Goal: Task Accomplishment & Management: Complete application form

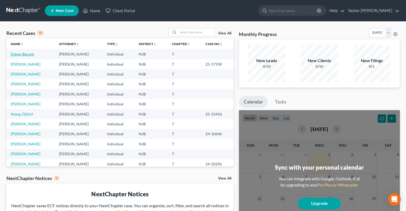
click at [31, 54] on link "Dieng, Becaye" at bounding box center [22, 54] width 23 height 5
select select "3"
select select "1"
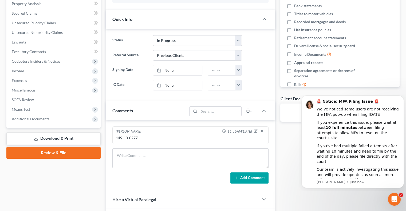
scroll to position [107, 0]
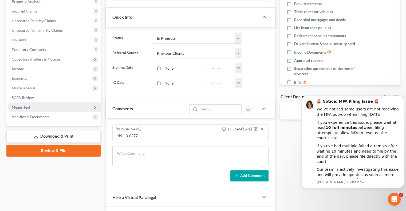
click at [41, 108] on span "Means Test" at bounding box center [53, 107] width 93 height 10
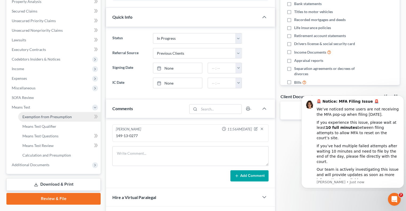
click at [65, 117] on span "Exemption from Presumption" at bounding box center [46, 117] width 49 height 5
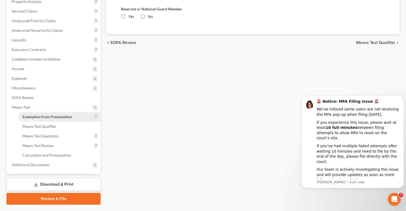
radio input "true"
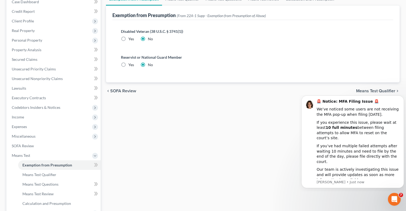
scroll to position [80, 0]
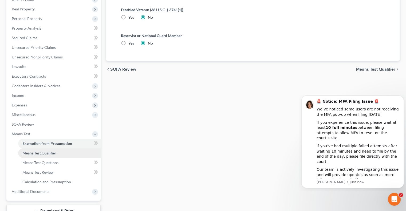
click at [50, 153] on span "Means Test Qualifier" at bounding box center [39, 153] width 34 height 5
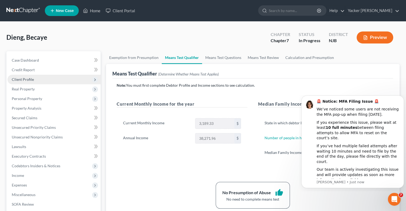
click at [40, 80] on span "Client Profile" at bounding box center [53, 80] width 93 height 10
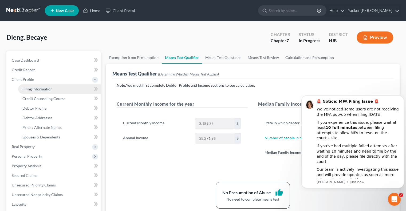
click at [39, 88] on span "Filing Information" at bounding box center [37, 89] width 30 height 5
select select "1"
select select "0"
select select "51"
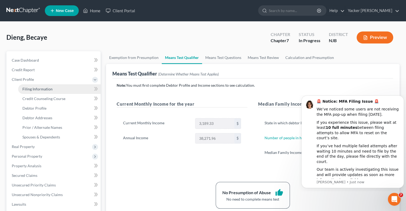
select select "0"
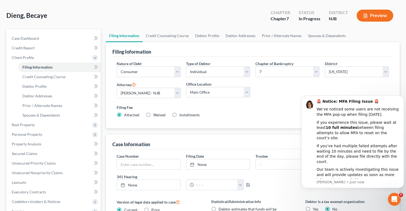
scroll to position [53, 0]
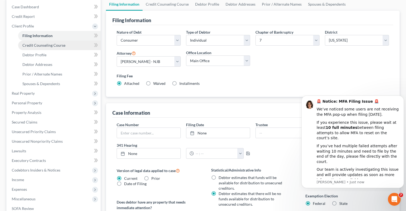
click at [41, 47] on span "Credit Counseling Course" at bounding box center [43, 45] width 43 height 5
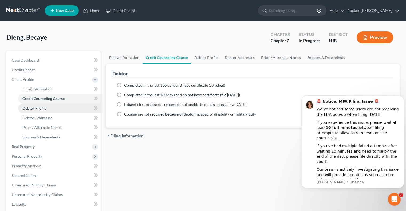
click at [34, 109] on span "Debtor Profile" at bounding box center [34, 108] width 24 height 5
select select "1"
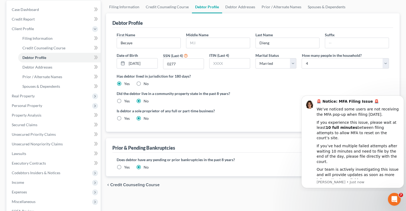
scroll to position [53, 0]
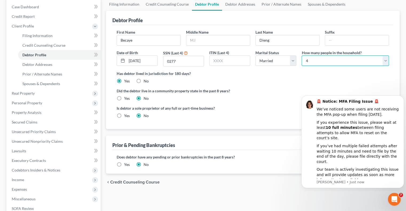
click at [311, 59] on select "Select 1 2 3 4 5 6 7 8 9 10 11 12 13 14 15 16 17 18 19 20" at bounding box center [345, 61] width 87 height 11
select select "0"
click at [302, 56] on select "Select 1 2 3 4 5 6 7 8 9 10 11 12 13 14 15 16 17 18 19 20" at bounding box center [345, 61] width 87 height 11
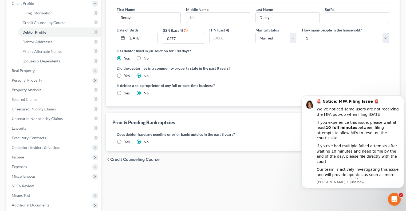
scroll to position [130, 0]
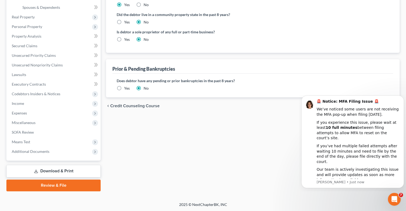
click at [257, 148] on div "Filing Information Credit Counseling Course Debtor Profile Debtor Addresses Pri…" at bounding box center [252, 57] width 299 height 270
click at [402, 98] on icon "Dismiss notification" at bounding box center [402, 97] width 3 height 3
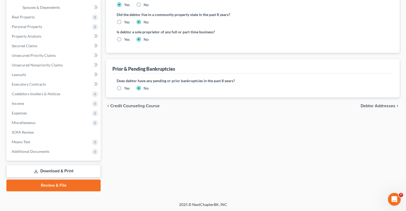
click at [374, 106] on span "Debtor Addresses" at bounding box center [378, 106] width 35 height 4
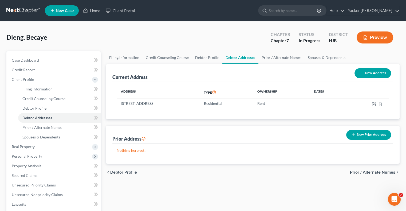
click at [354, 173] on span "Prior / Alternate Names" at bounding box center [372, 172] width 45 height 4
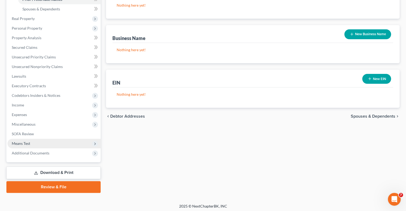
scroll to position [130, 0]
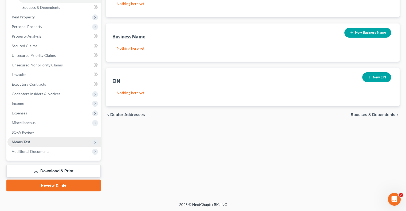
click at [33, 142] on span "Means Test" at bounding box center [53, 142] width 93 height 10
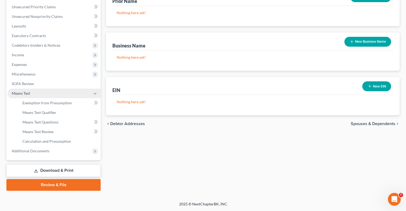
scroll to position [120, 0]
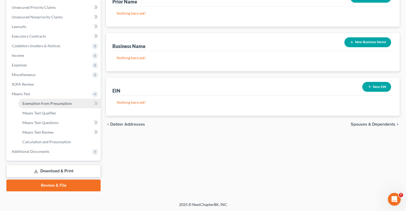
click at [48, 105] on span "Exemption from Presumption" at bounding box center [46, 103] width 49 height 5
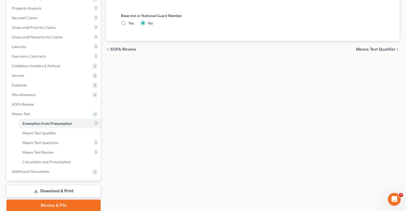
scroll to position [107, 0]
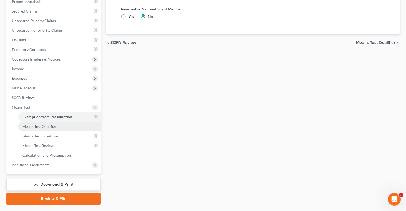
click at [45, 130] on link "Means Test Qualifier" at bounding box center [59, 127] width 82 height 10
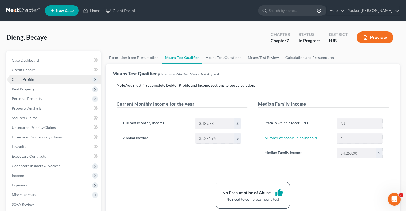
click at [44, 81] on span "Client Profile" at bounding box center [53, 80] width 93 height 10
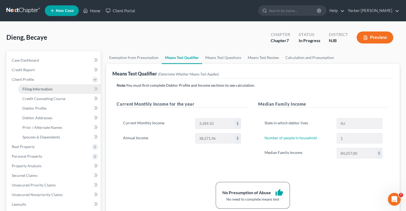
click at [54, 90] on link "Filing Information" at bounding box center [59, 89] width 82 height 10
select select "1"
select select "0"
select select "51"
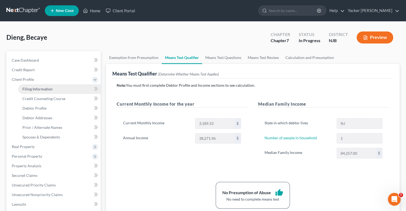
select select "0"
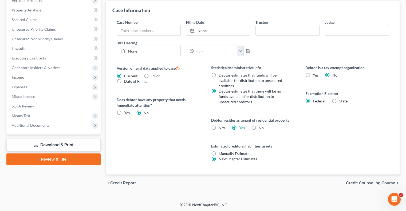
scroll to position [22, 0]
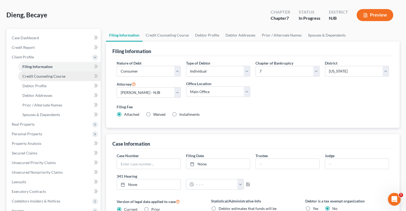
click at [40, 75] on span "Credit Counseling Course" at bounding box center [43, 76] width 43 height 5
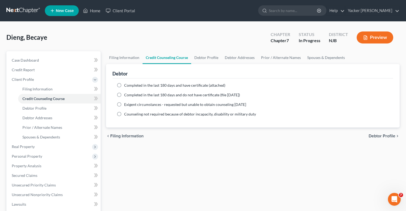
click at [124, 85] on label "Completed in the last 180 days and have certificate (attached)" at bounding box center [174, 85] width 101 height 5
click at [126, 85] on input "Completed in the last 180 days and have certificate (attached)" at bounding box center [127, 84] width 3 height 3
radio input "true"
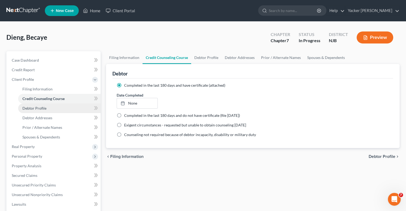
click at [49, 108] on link "Debtor Profile" at bounding box center [59, 109] width 82 height 10
select select "1"
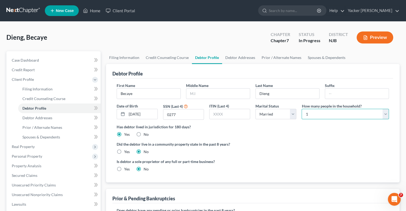
click at [331, 118] on select "Select 1 2 3 4 5 6 7 8 9 10 11 12 13 14 15 16 17 18 19 20" at bounding box center [345, 114] width 87 height 11
select select "3"
click at [302, 109] on select "Select 1 2 3 4 5 6 7 8 9 10 11 12 13 14 15 16 17 18 19 20" at bounding box center [345, 114] width 87 height 11
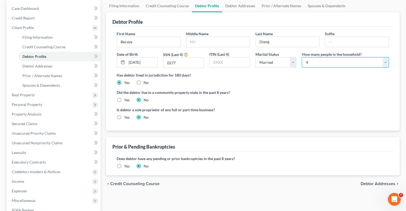
scroll to position [130, 0]
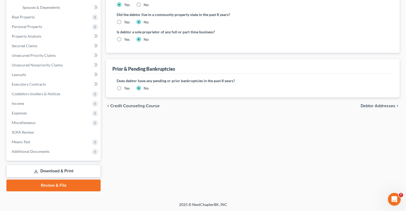
click at [370, 105] on span "Debtor Addresses" at bounding box center [378, 106] width 35 height 4
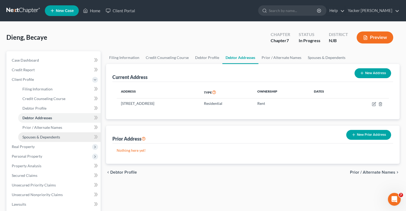
click at [44, 137] on span "Spouses & Dependents" at bounding box center [41, 137] width 38 height 5
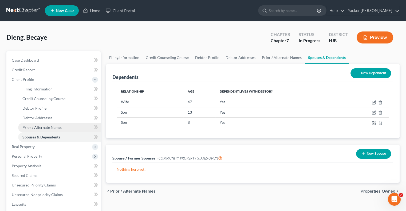
click at [54, 126] on span "Prior / Alternate Names" at bounding box center [42, 127] width 40 height 5
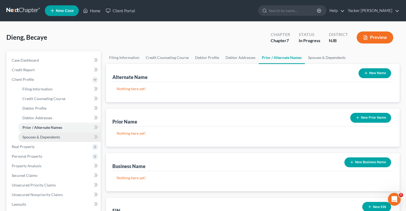
click at [34, 137] on span "Spouses & Dependents" at bounding box center [41, 137] width 38 height 5
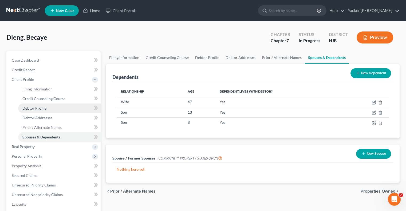
click at [44, 111] on link "Debtor Profile" at bounding box center [59, 109] width 82 height 10
select select "1"
select select "3"
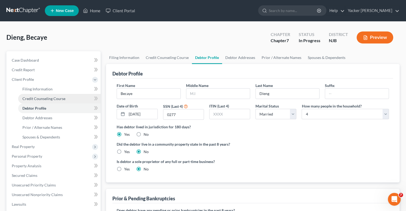
click at [45, 100] on span "Credit Counseling Course" at bounding box center [43, 98] width 43 height 5
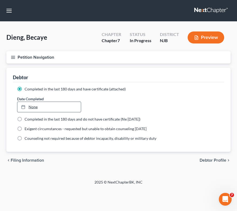
type input "[DATE]"
click at [35, 107] on link "None" at bounding box center [49, 107] width 64 height 10
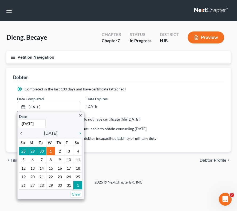
click at [22, 134] on icon "chevron_left" at bounding box center [22, 133] width 7 height 4
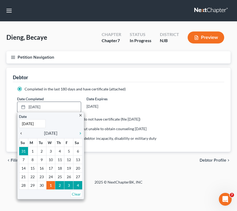
click at [22, 134] on icon "chevron_left" at bounding box center [22, 133] width 7 height 4
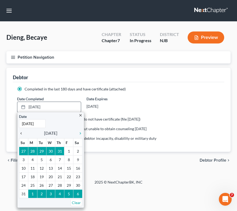
click at [22, 134] on icon "chevron_left" at bounding box center [22, 133] width 7 height 4
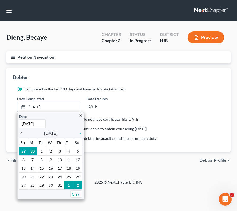
click at [23, 133] on icon "chevron_left" at bounding box center [22, 133] width 7 height 4
click at [82, 133] on icon "chevron_right" at bounding box center [79, 133] width 7 height 4
click at [82, 132] on icon "chevron_right" at bounding box center [79, 133] width 7 height 4
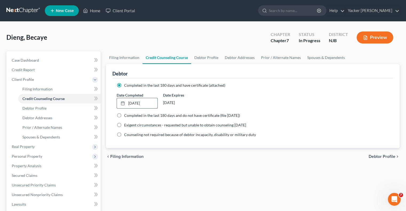
click at [378, 156] on span "Debtor Profile" at bounding box center [382, 157] width 27 height 4
select select "1"
select select "3"
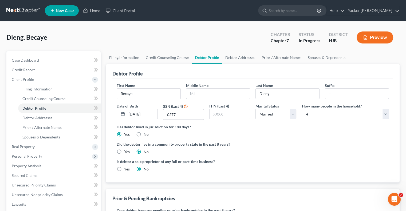
click at [68, 11] on span "New Case" at bounding box center [65, 11] width 18 height 4
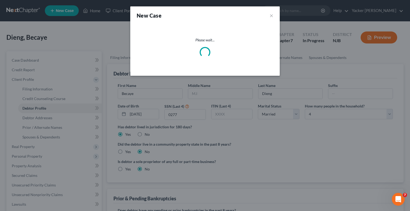
select select "51"
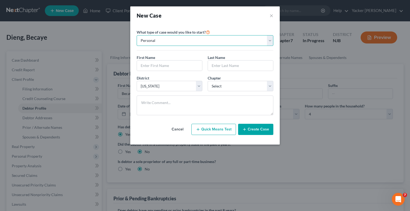
click at [178, 42] on select "Personal Business" at bounding box center [205, 40] width 137 height 11
click at [137, 35] on select "Personal Business" at bounding box center [205, 40] width 137 height 11
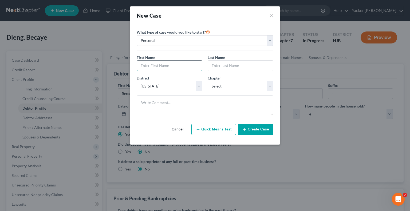
click at [169, 66] on input "text" at bounding box center [169, 66] width 65 height 10
click at [248, 82] on select "Select 7 11 12 13" at bounding box center [241, 86] width 66 height 11
select select "0"
click at [208, 81] on select "Select 7 11 12 13" at bounding box center [241, 86] width 66 height 11
click at [172, 67] on input "text" at bounding box center [169, 66] width 65 height 10
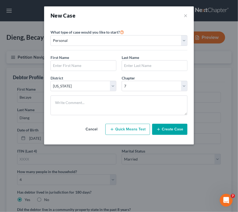
click at [92, 56] on div "First Name *" at bounding box center [83, 63] width 71 height 16
click at [89, 65] on input "text" at bounding box center [83, 66] width 65 height 10
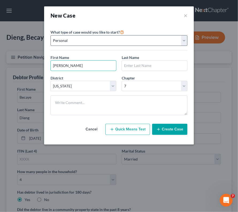
type input "[PERSON_NAME]"
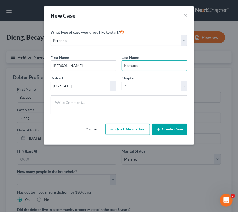
type input "Kamuca"
click at [166, 131] on button "Create Case" at bounding box center [169, 129] width 35 height 11
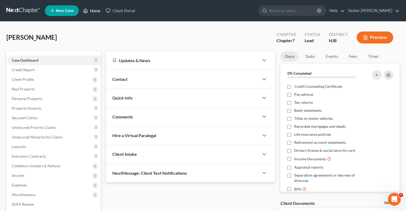
click at [97, 11] on link "Home" at bounding box center [91, 11] width 23 height 10
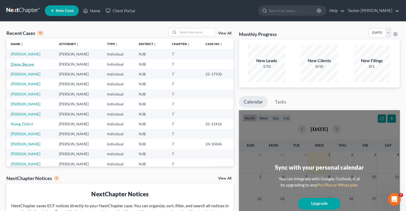
click at [27, 65] on link "Dieng, Becaye" at bounding box center [22, 64] width 23 height 5
select select "3"
select select "1"
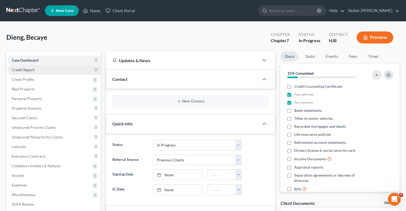
click at [32, 68] on span "Credit Report" at bounding box center [23, 70] width 23 height 5
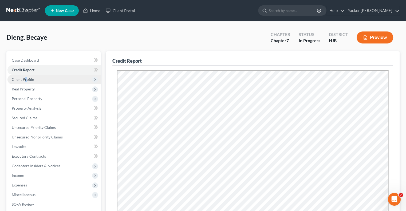
click at [26, 78] on span "Client Profile" at bounding box center [23, 79] width 22 height 5
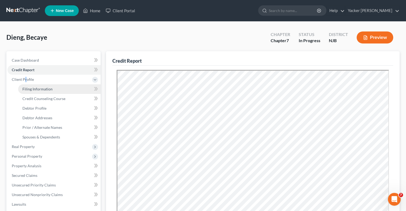
click at [43, 88] on span "Filing Information" at bounding box center [37, 89] width 30 height 5
select select "1"
select select "0"
select select "51"
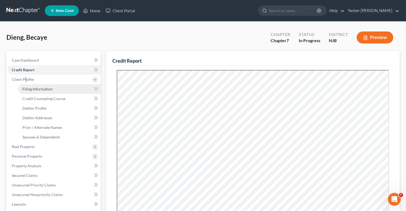
select select "0"
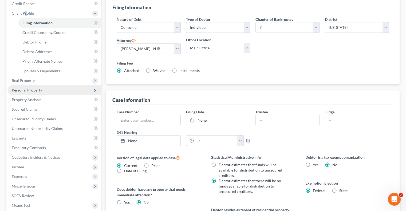
scroll to position [53, 0]
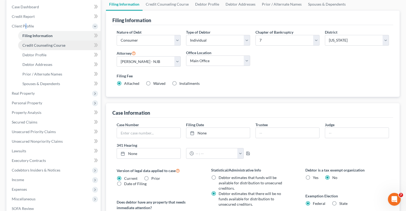
click at [49, 47] on span "Credit Counseling Course" at bounding box center [43, 45] width 43 height 5
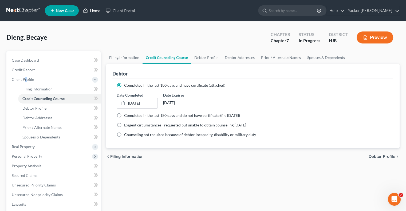
click at [95, 12] on link "Home" at bounding box center [91, 11] width 23 height 10
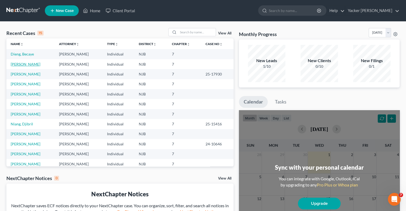
click at [30, 65] on link "[PERSON_NAME]" at bounding box center [26, 64] width 30 height 5
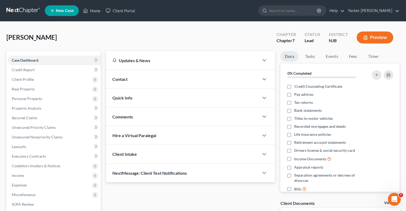
click at [147, 81] on div "Contact" at bounding box center [182, 79] width 153 height 18
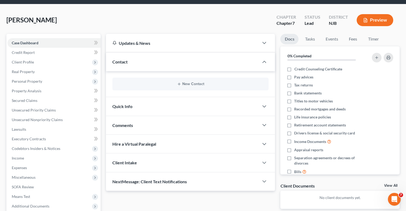
scroll to position [27, 0]
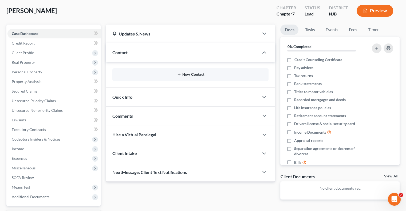
click at [188, 74] on button "New Contact" at bounding box center [191, 75] width 148 height 4
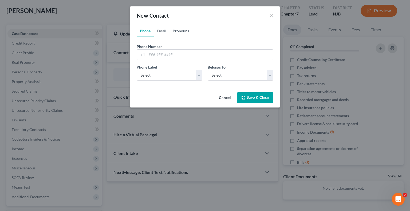
click at [178, 31] on link "Pronouns" at bounding box center [180, 31] width 23 height 13
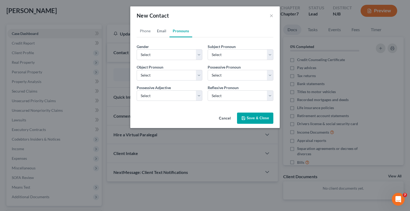
click at [162, 30] on link "Email" at bounding box center [162, 31] width 16 height 13
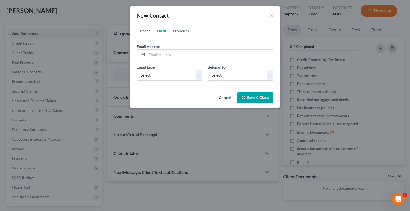
click at [137, 31] on link "Phone" at bounding box center [145, 31] width 17 height 13
click at [270, 18] on button "×" at bounding box center [272, 15] width 4 height 6
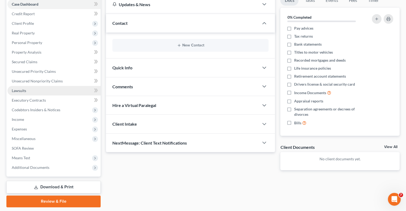
scroll to position [72, 0]
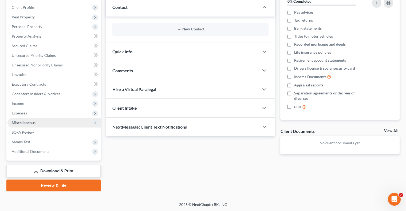
click at [25, 122] on span "Miscellaneous" at bounding box center [24, 122] width 24 height 5
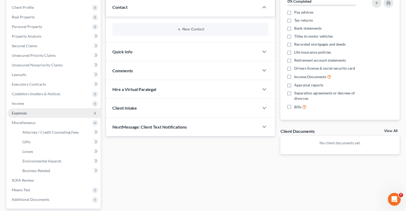
click at [28, 115] on span "Expenses" at bounding box center [53, 113] width 93 height 10
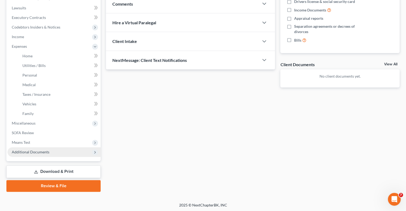
scroll to position [139, 0]
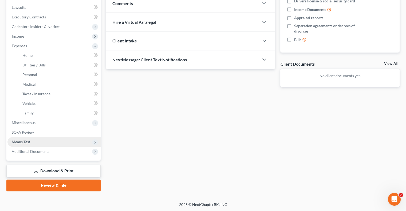
click at [27, 141] on span "Means Test" at bounding box center [21, 142] width 18 height 5
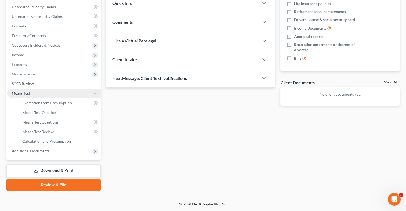
scroll to position [120, 0]
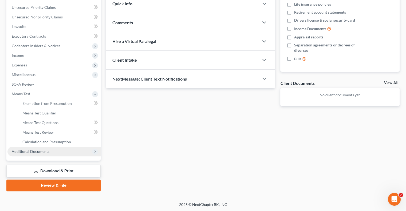
click at [36, 152] on span "Additional Documents" at bounding box center [31, 151] width 38 height 5
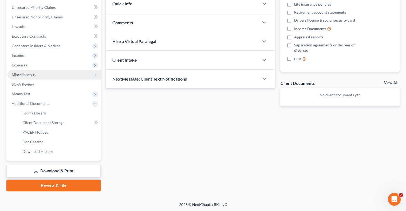
click at [28, 74] on span "Miscellaneous" at bounding box center [24, 74] width 24 height 5
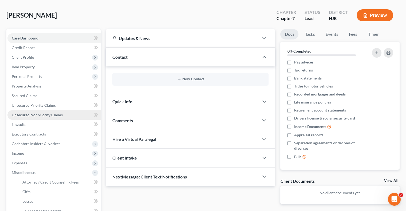
scroll to position [0, 0]
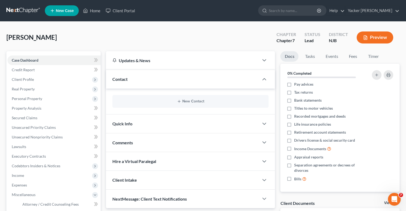
click at [148, 148] on div "Comments" at bounding box center [182, 142] width 153 height 18
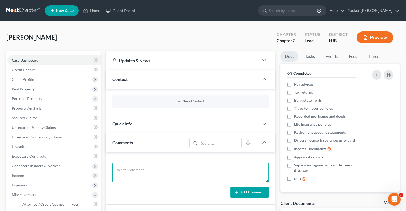
click at [147, 171] on textarea at bounding box center [190, 173] width 156 height 20
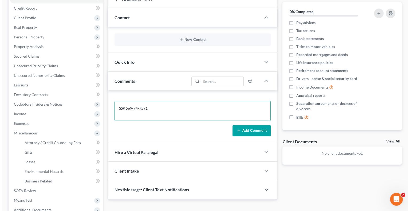
scroll to position [120, 0]
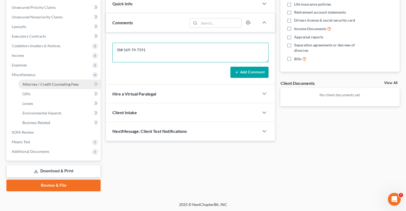
type textarea "SS# 569-74-7591"
click at [40, 85] on span "Attorney / Credit Counseling Fees" at bounding box center [50, 84] width 56 height 5
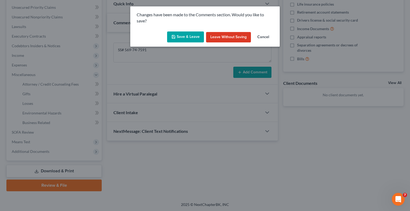
click at [186, 36] on button "Save & Leave" at bounding box center [185, 36] width 37 height 11
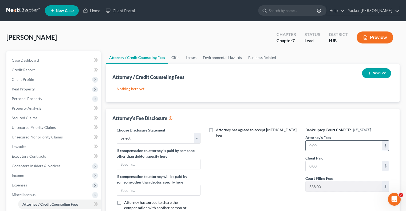
click at [338, 146] on input "text" at bounding box center [344, 146] width 77 height 10
click at [337, 144] on input "text" at bounding box center [344, 146] width 77 height 10
type input "2,112.00"
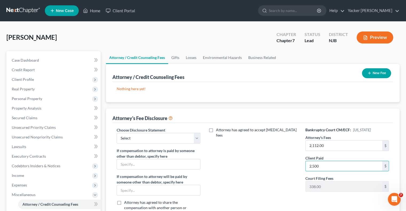
type input "2,500"
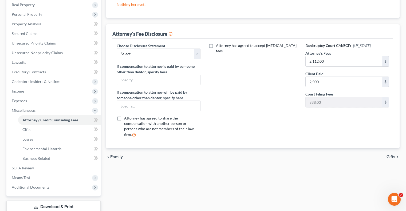
scroll to position [13, 0]
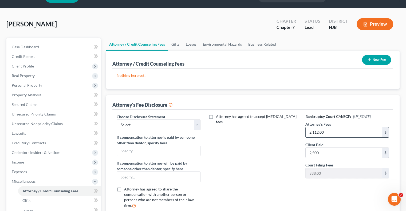
drag, startPoint x: 315, startPoint y: 131, endPoint x: 320, endPoint y: 129, distance: 5.3
click at [316, 130] on input "2,112.00" at bounding box center [344, 132] width 77 height 10
click at [315, 132] on input "2,112.00" at bounding box center [344, 132] width 77 height 10
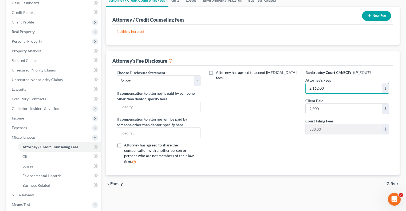
scroll to position [93, 0]
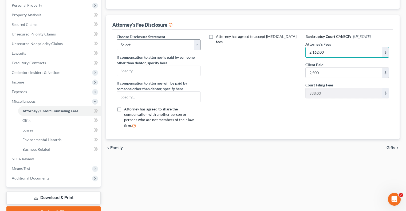
type input "2,162.00"
click at [191, 45] on select "Select Disclosure" at bounding box center [159, 45] width 84 height 11
select select "0"
click at [117, 40] on select "Select Disclosure" at bounding box center [159, 45] width 84 height 11
click at [390, 146] on span "Gifts" at bounding box center [391, 148] width 9 height 4
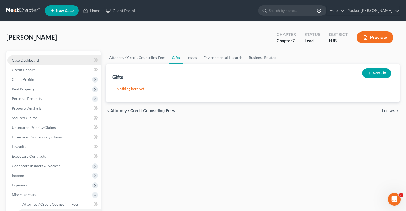
click at [27, 60] on span "Case Dashboard" at bounding box center [25, 60] width 27 height 5
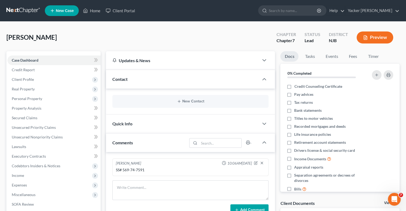
click at [136, 79] on div "Contact" at bounding box center [182, 79] width 153 height 18
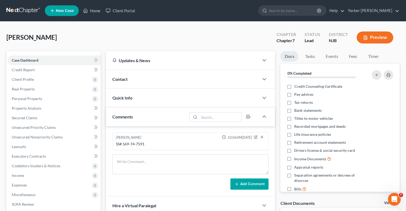
click at [136, 79] on div "Contact" at bounding box center [182, 79] width 153 height 18
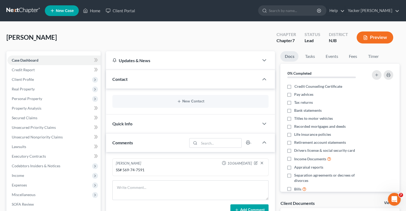
click at [137, 79] on div "Contact" at bounding box center [182, 79] width 153 height 18
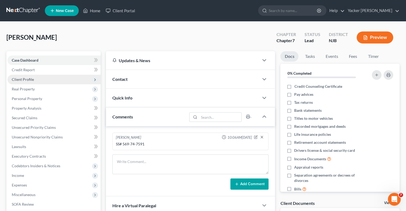
click at [32, 79] on span "Client Profile" at bounding box center [23, 79] width 22 height 5
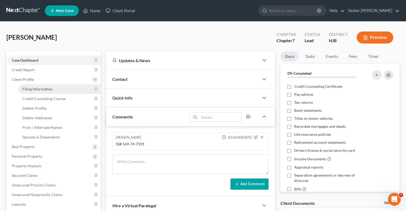
click at [39, 89] on span "Filing Information" at bounding box center [37, 89] width 30 height 5
select select "1"
select select "0"
select select "51"
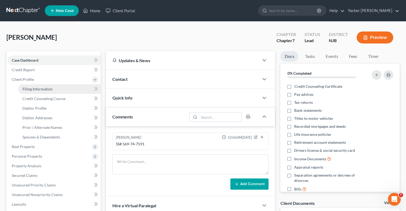
select select "0"
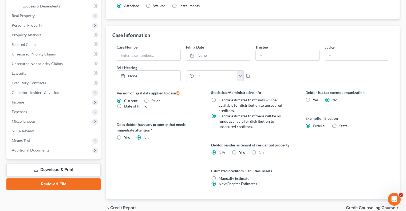
scroll to position [156, 0]
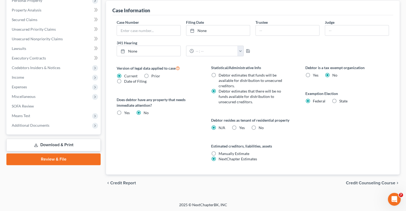
click at [239, 127] on label "Yes Yes" at bounding box center [242, 127] width 6 height 5
click at [241, 127] on input "Yes Yes" at bounding box center [242, 126] width 3 height 3
radio input "true"
radio input "false"
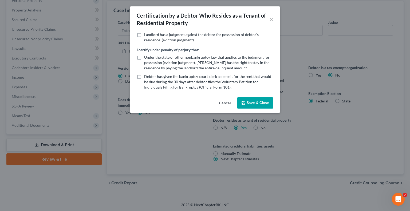
click at [254, 103] on button "Save & Close" at bounding box center [255, 102] width 36 height 11
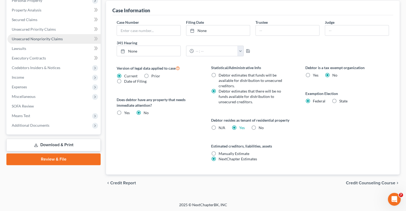
scroll to position [49, 0]
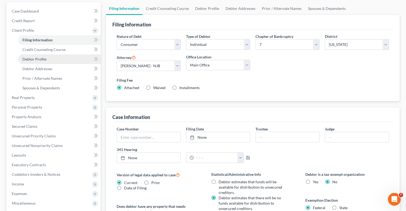
click at [43, 61] on span "Debtor Profile" at bounding box center [34, 59] width 24 height 5
select select "0"
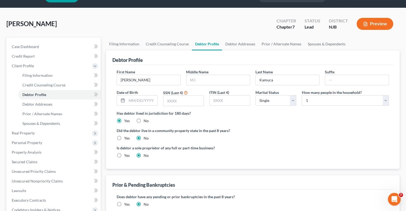
scroll to position [27, 0]
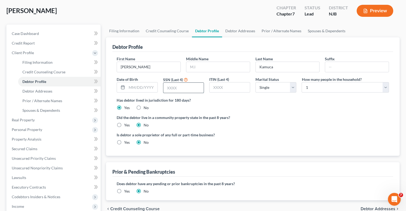
drag, startPoint x: 183, startPoint y: 88, endPoint x: 176, endPoint y: 85, distance: 7.6
click at [176, 85] on input "text" at bounding box center [183, 88] width 40 height 10
click at [34, 35] on span "Case Dashboard" at bounding box center [25, 33] width 27 height 5
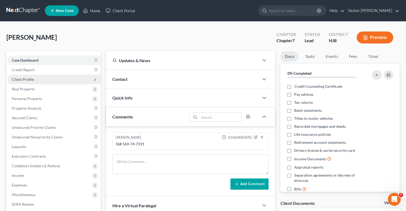
click at [32, 80] on span "Client Profile" at bounding box center [23, 79] width 22 height 5
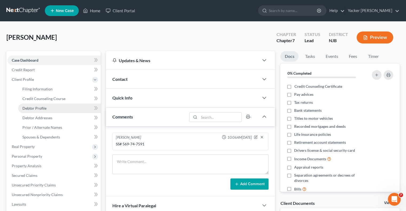
click at [43, 108] on span "Debtor Profile" at bounding box center [34, 108] width 24 height 5
select select "0"
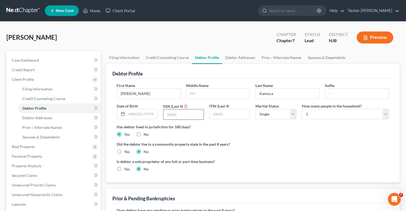
click at [174, 115] on input "text" at bounding box center [183, 114] width 40 height 10
type input "7591"
click at [235, 130] on div "Has debtor lived in jurisdiction for 180 days? Yes No Debtor must reside in jur…" at bounding box center [253, 130] width 272 height 13
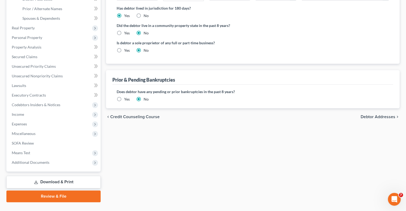
scroll to position [130, 0]
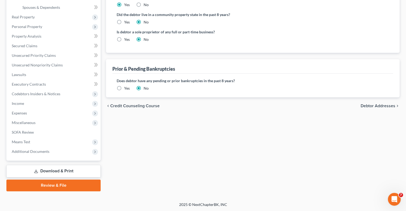
click at [372, 105] on span "Debtor Addresses" at bounding box center [378, 106] width 35 height 4
select select "0"
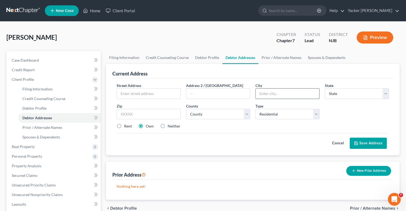
drag, startPoint x: 265, startPoint y: 93, endPoint x: 263, endPoint y: 88, distance: 4.9
click at [265, 93] on input "text" at bounding box center [288, 94] width 64 height 10
click at [272, 94] on input "text" at bounding box center [288, 94] width 64 height 10
type input "[GEOGRAPHIC_DATA]"
select select "33"
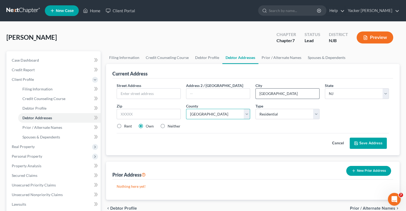
select select "8"
click at [124, 124] on label "Rent" at bounding box center [128, 126] width 8 height 5
click at [126, 124] on input "Rent" at bounding box center [127, 125] width 3 height 3
radio input "true"
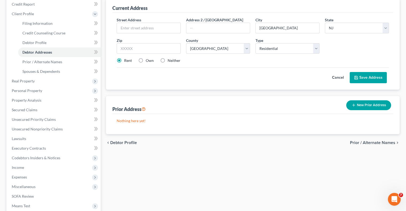
scroll to position [80, 0]
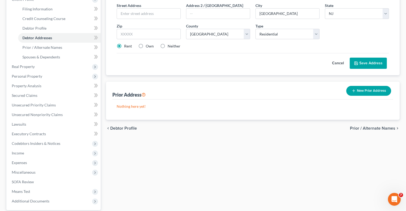
click at [361, 62] on button "Save Address" at bounding box center [368, 63] width 37 height 11
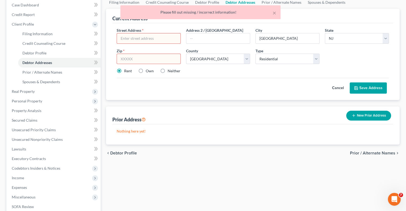
scroll to position [27, 0]
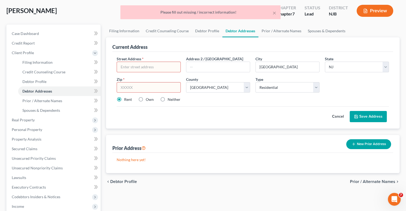
click at [141, 87] on input "text" at bounding box center [149, 87] width 64 height 11
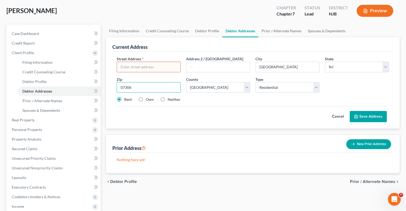
type input "07306"
click at [141, 68] on input "text" at bounding box center [149, 67] width 64 height 10
type input "[GEOGRAPHIC_DATA]"
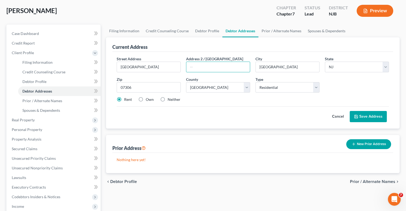
click at [362, 117] on button "Save Address" at bounding box center [368, 116] width 37 height 11
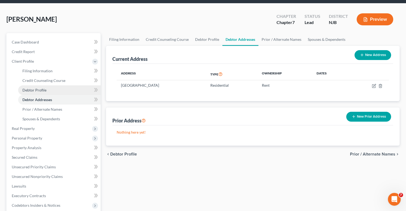
scroll to position [0, 0]
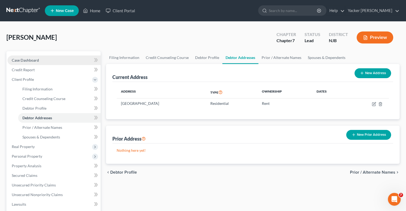
click at [33, 59] on span "Case Dashboard" at bounding box center [25, 60] width 27 height 5
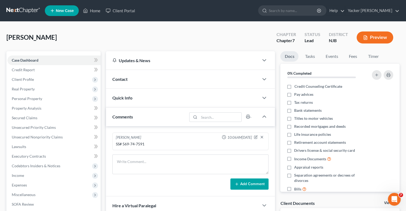
click at [140, 82] on div "Contact" at bounding box center [182, 79] width 153 height 18
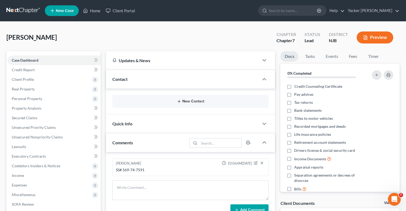
click at [185, 100] on button "New Contact" at bounding box center [191, 101] width 148 height 4
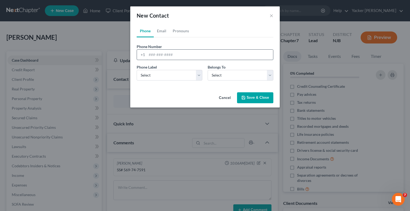
click at [163, 56] on input "tel" at bounding box center [210, 55] width 126 height 10
paste input "[PHONE_NUMBER]"
type input "[PHONE_NUMBER]"
click at [200, 76] on select "Select Mobile Home Work Other" at bounding box center [170, 75] width 66 height 11
select select "0"
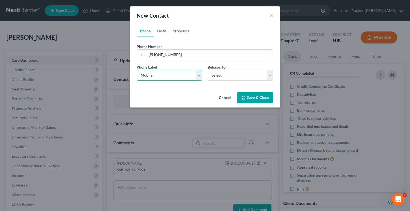
click at [137, 70] on select "Select Mobile Home Work Other" at bounding box center [170, 75] width 66 height 11
click at [240, 77] on select "Select Client Other" at bounding box center [241, 75] width 66 height 11
select select "0"
click at [208, 70] on select "Select Client Other" at bounding box center [241, 75] width 66 height 11
drag, startPoint x: 252, startPoint y: 97, endPoint x: 225, endPoint y: 87, distance: 28.6
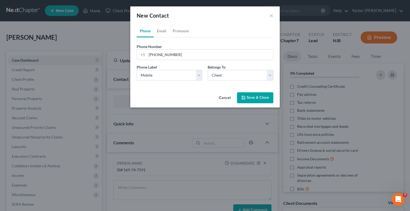
click at [252, 97] on button "Save & Close" at bounding box center [255, 97] width 36 height 11
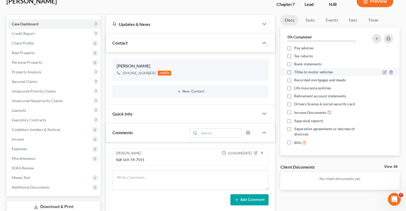
scroll to position [53, 0]
